Goal: Task Accomplishment & Management: Manage account settings

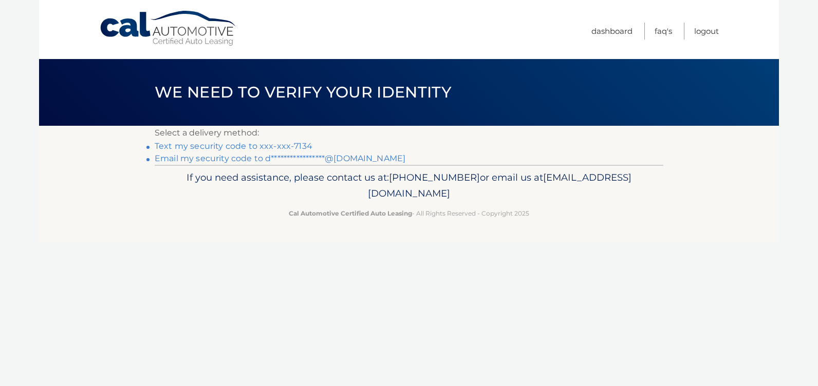
click at [294, 145] on link "Text my security code to xxx-xxx-7134" at bounding box center [234, 146] width 158 height 10
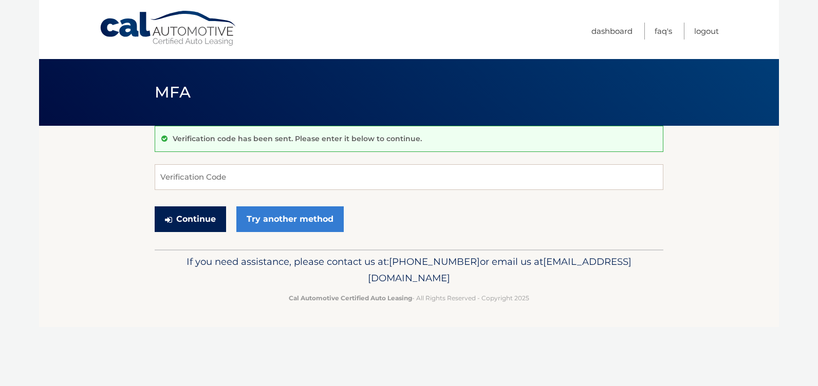
click at [193, 221] on button "Continue" at bounding box center [190, 220] width 71 height 26
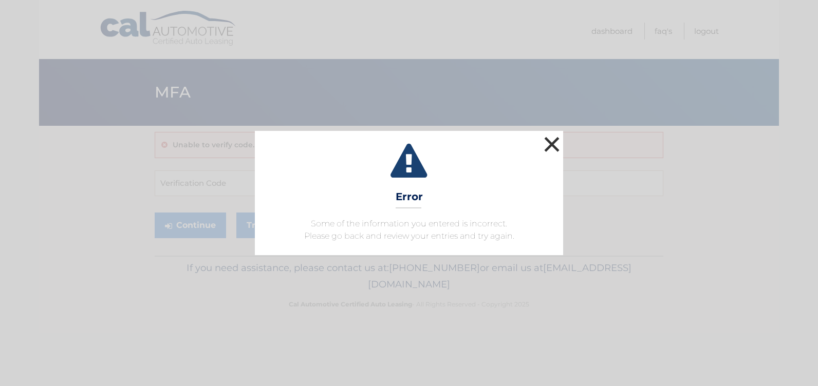
click at [550, 142] on button "×" at bounding box center [552, 144] width 21 height 21
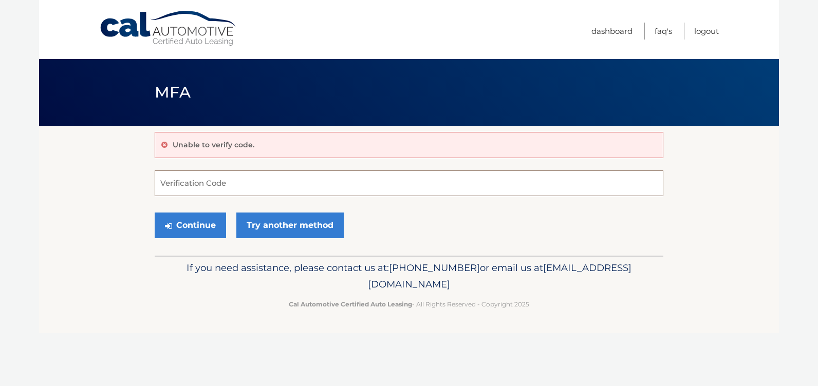
click at [303, 176] on input "Verification Code" at bounding box center [409, 184] width 509 height 26
type input "727891"
click at [197, 226] on button "Continue" at bounding box center [190, 226] width 71 height 26
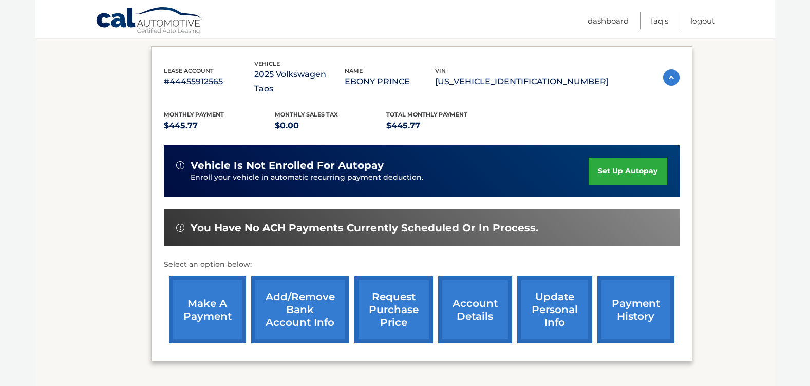
scroll to position [162, 0]
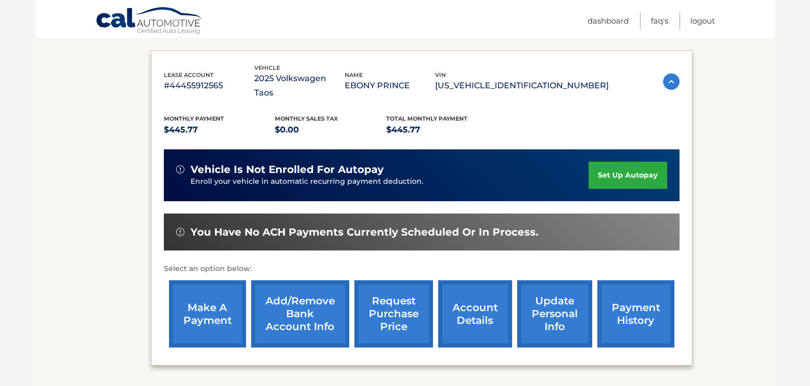
click at [202, 295] on link "make a payment" at bounding box center [207, 314] width 77 height 67
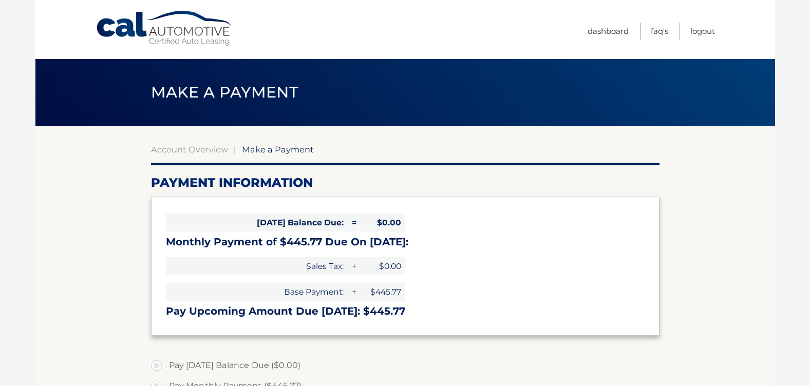
select select "ZDllOTA1YTEtYjI0Ni00ZGUxLWFiMjYtYmNmYmE2MTNhYTMy"
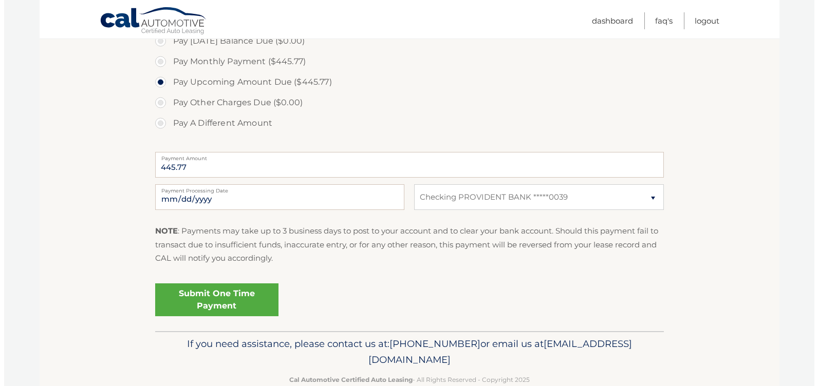
scroll to position [308, 0]
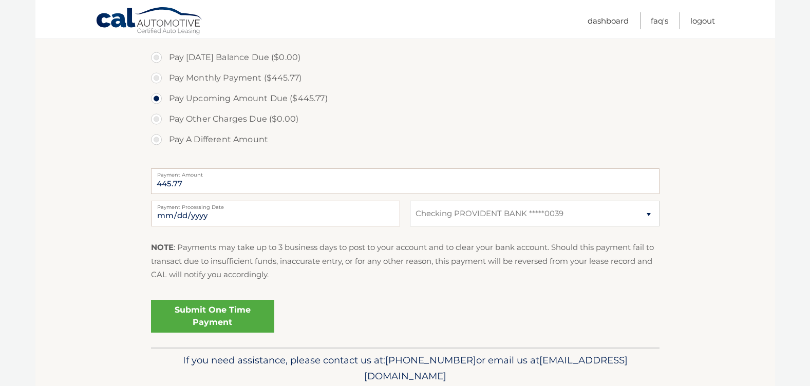
click at [215, 315] on link "Submit One Time Payment" at bounding box center [212, 316] width 123 height 33
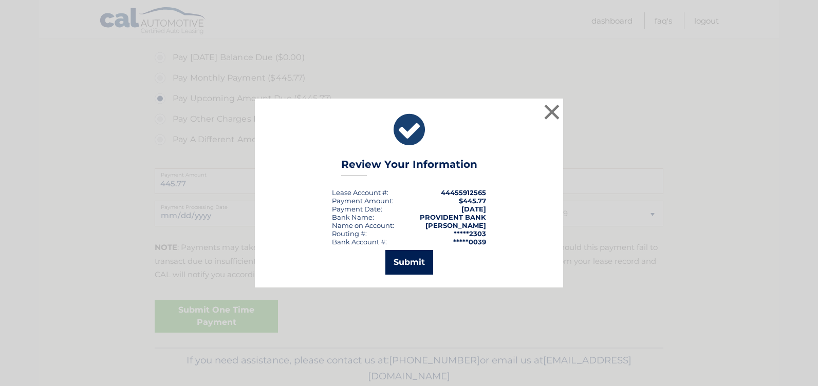
click at [404, 258] on button "Submit" at bounding box center [409, 262] width 48 height 25
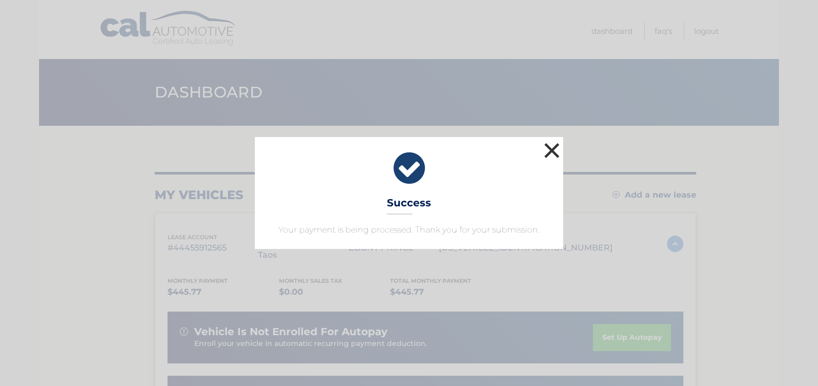
click at [550, 154] on button "×" at bounding box center [552, 150] width 21 height 21
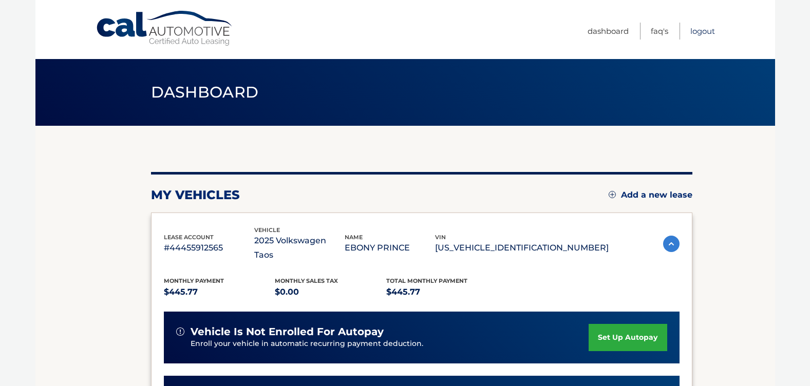
click at [704, 29] on link "Logout" at bounding box center [703, 31] width 25 height 17
